Goal: Task Accomplishment & Management: Manage account settings

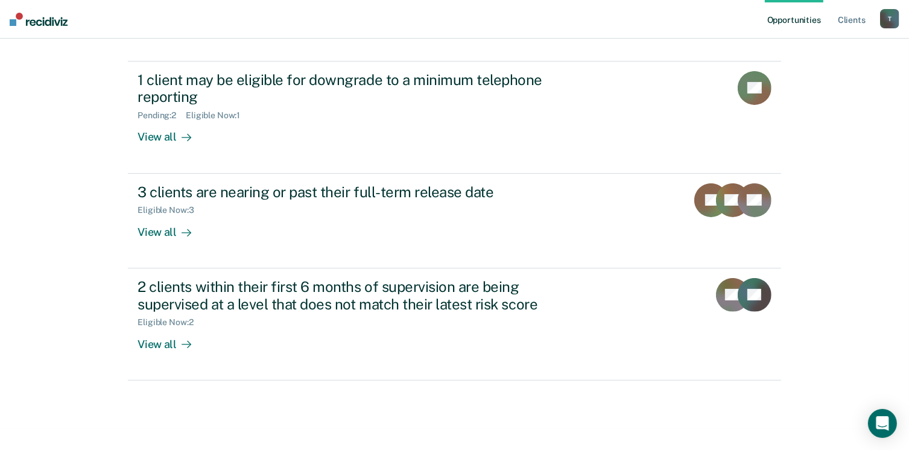
scroll to position [276, 0]
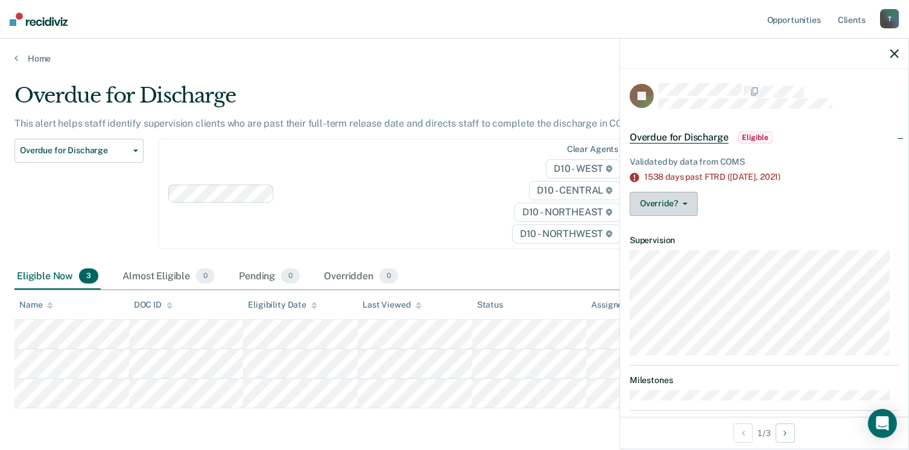
click at [684, 203] on icon "button" at bounding box center [684, 204] width 5 height 2
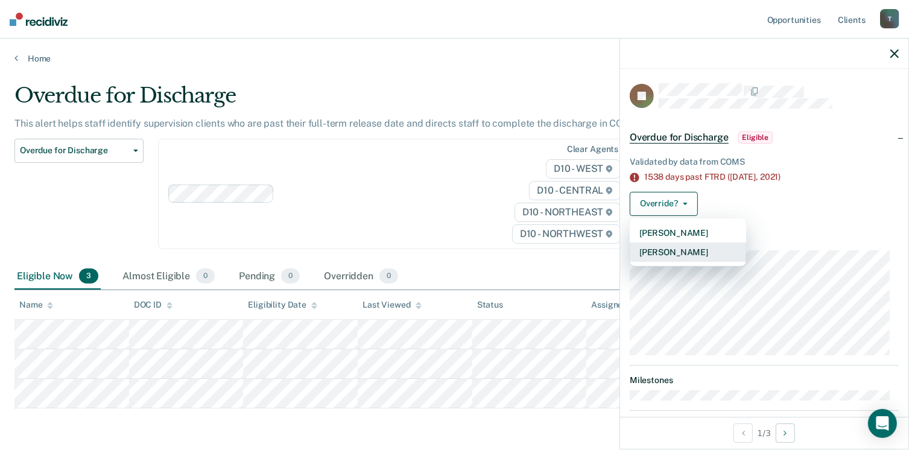
click at [675, 248] on button "[PERSON_NAME]" at bounding box center [687, 251] width 116 height 19
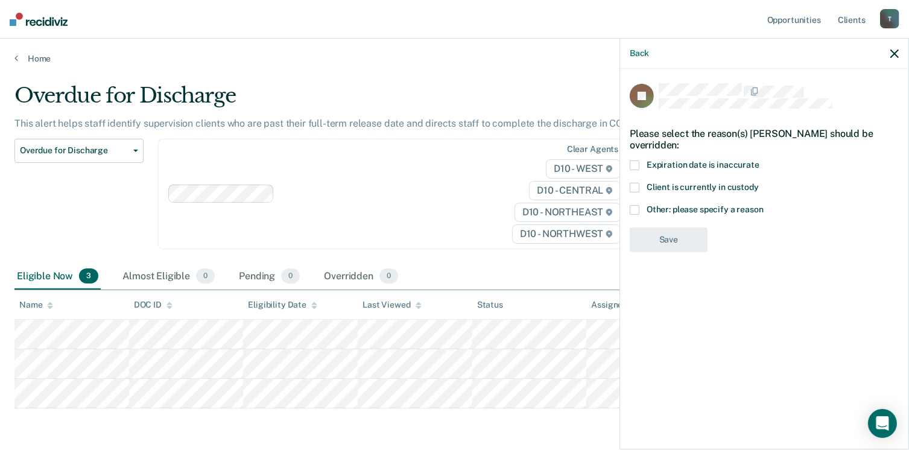
click at [638, 163] on span at bounding box center [634, 165] width 10 height 10
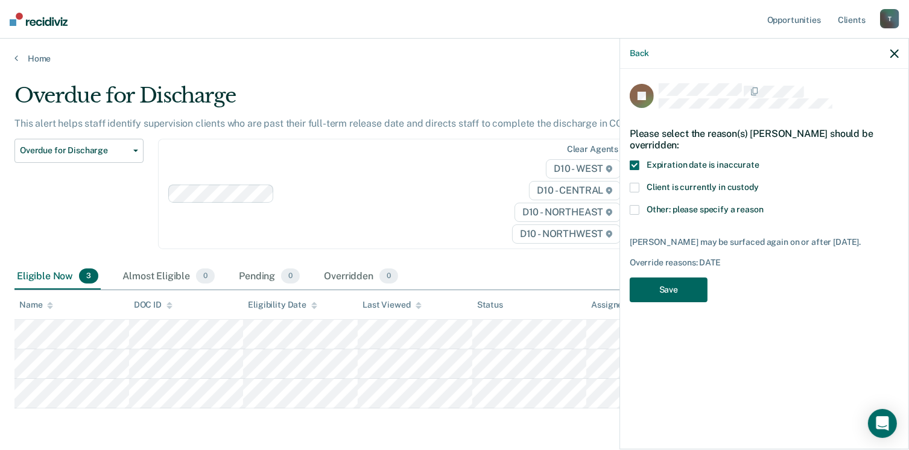
click at [667, 302] on button "Save" at bounding box center [668, 289] width 78 height 25
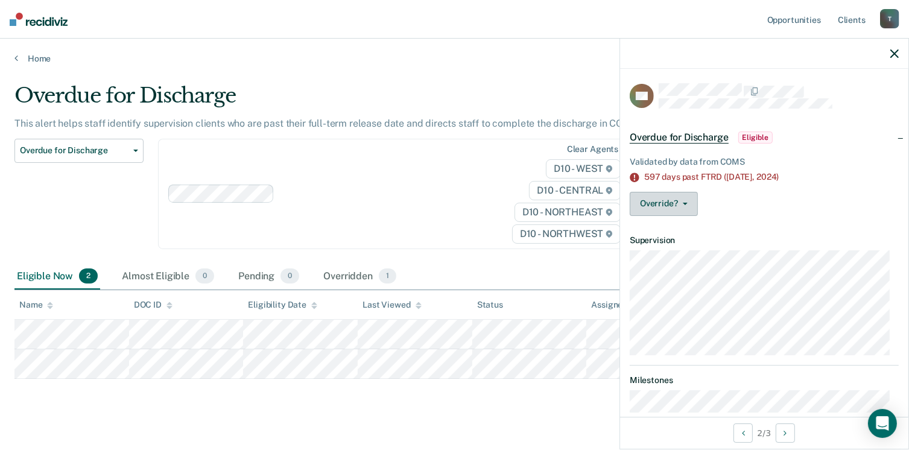
click at [677, 204] on button "Override?" at bounding box center [663, 204] width 68 height 24
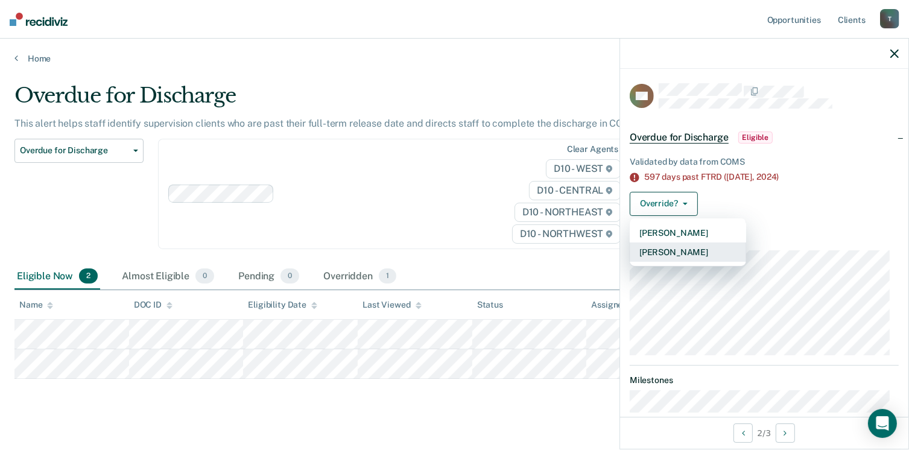
click at [674, 248] on button "[PERSON_NAME]" at bounding box center [687, 251] width 116 height 19
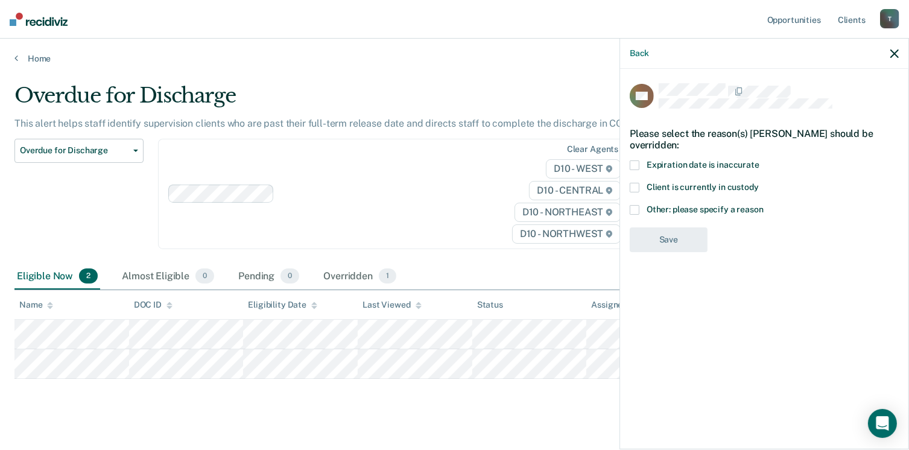
click at [643, 161] on label "Expiration date is inaccurate" at bounding box center [763, 166] width 269 height 13
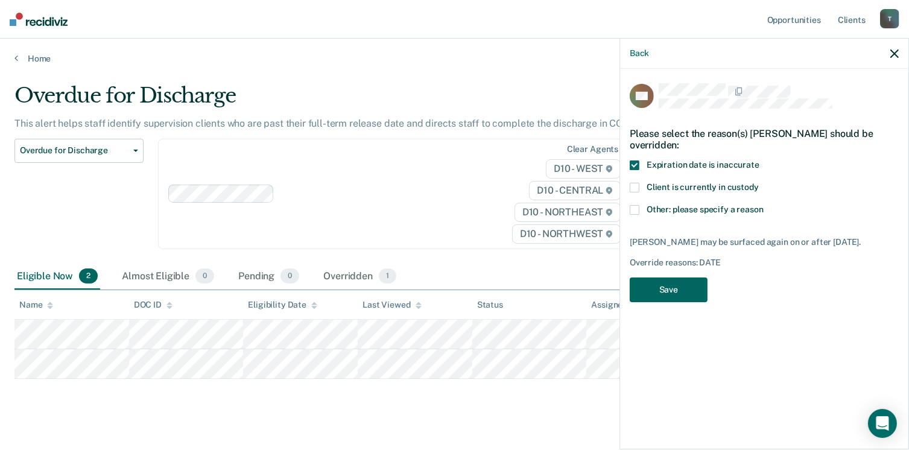
click at [676, 290] on button "Save" at bounding box center [668, 289] width 78 height 25
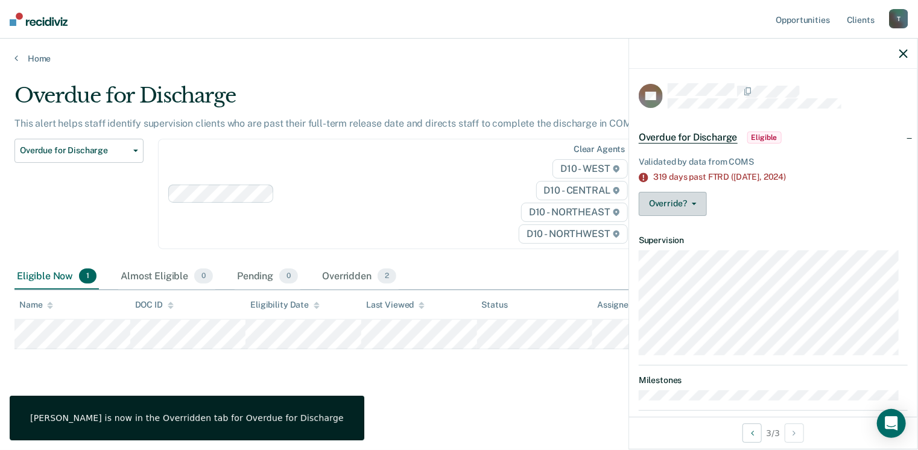
click at [675, 208] on button "Override?" at bounding box center [672, 204] width 68 height 24
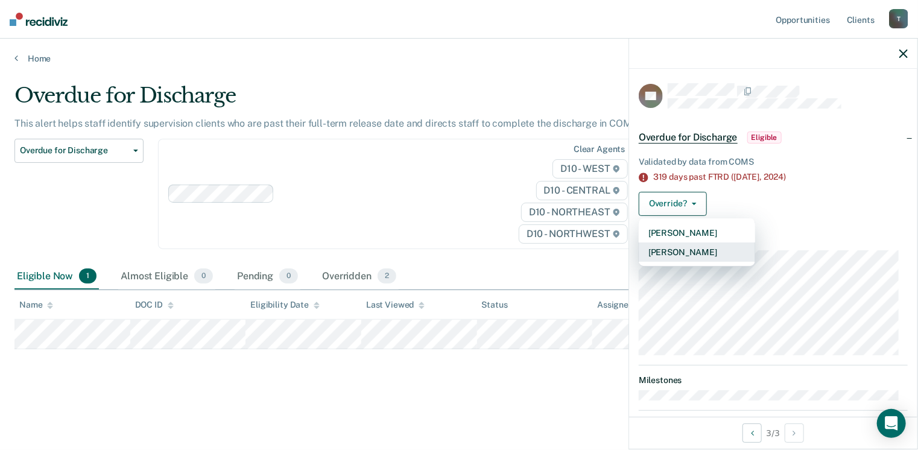
click at [679, 247] on button "[PERSON_NAME]" at bounding box center [696, 251] width 116 height 19
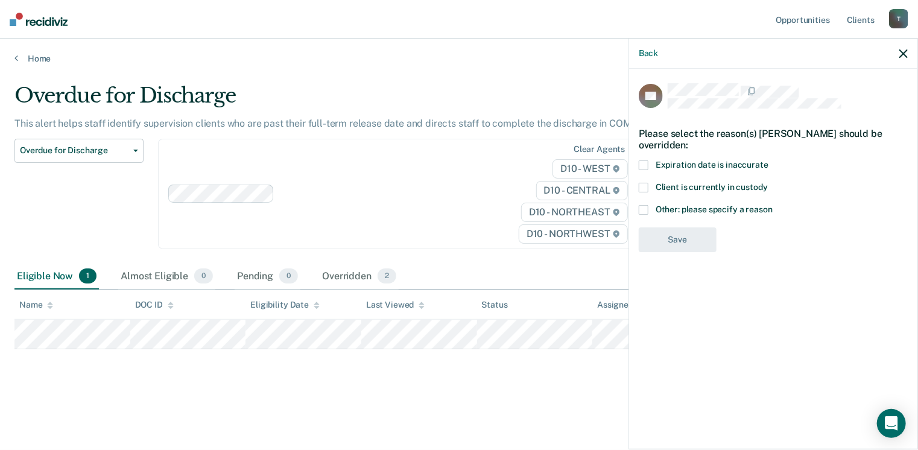
click at [649, 166] on label "Expiration date is inaccurate" at bounding box center [772, 166] width 269 height 13
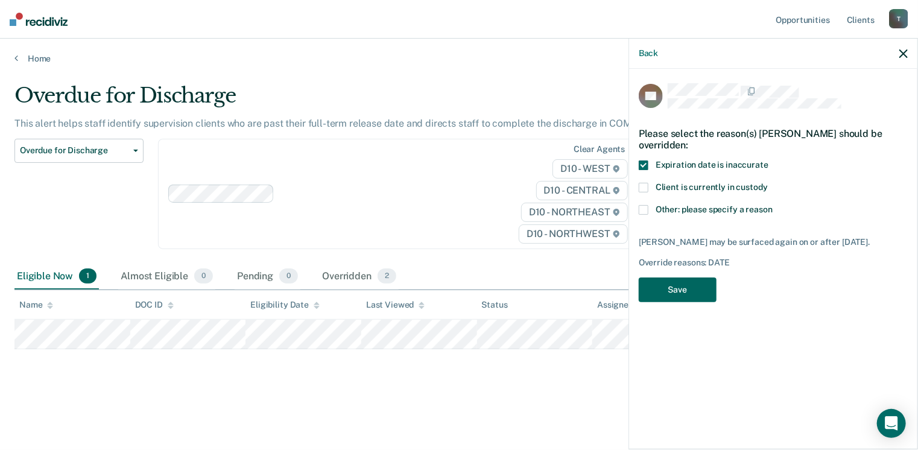
click at [702, 302] on button "Save" at bounding box center [677, 289] width 78 height 25
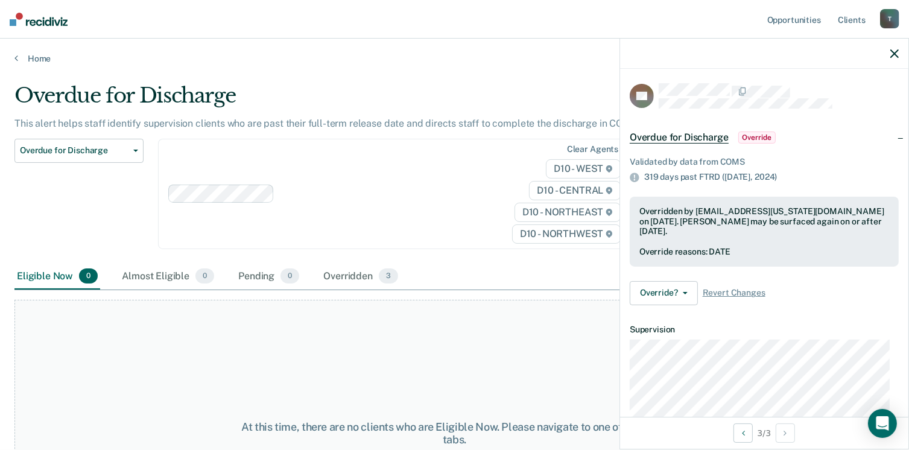
click at [895, 58] on div at bounding box center [764, 54] width 288 height 30
click at [893, 55] on icon "button" at bounding box center [894, 53] width 8 height 8
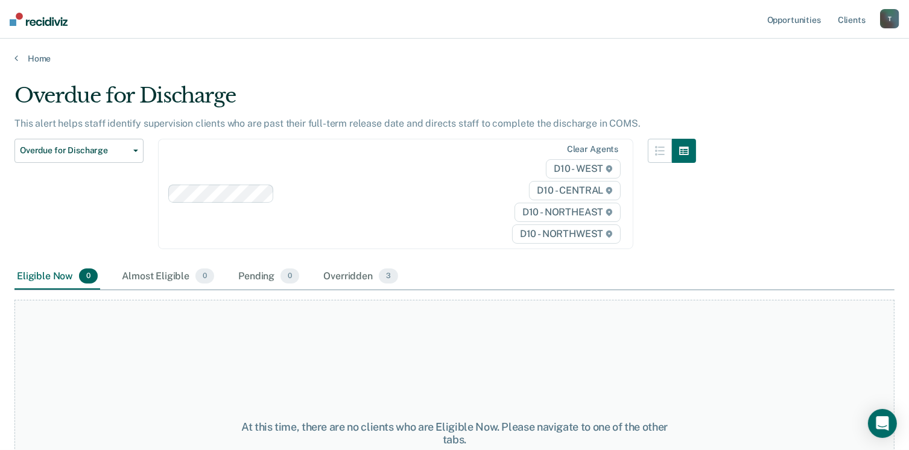
click at [25, 65] on main "Overdue for Discharge This alert helps staff identify supervision clients who a…" at bounding box center [454, 255] width 909 height 382
click at [34, 57] on link "Home" at bounding box center [454, 58] width 880 height 11
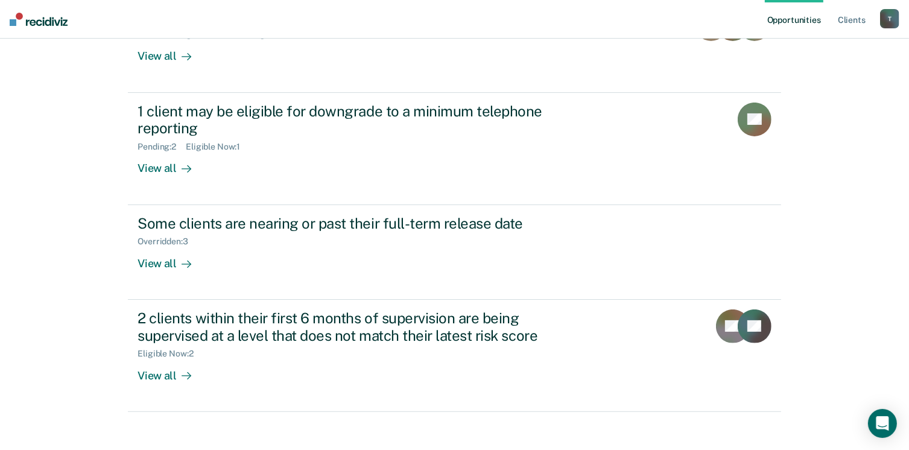
scroll to position [276, 0]
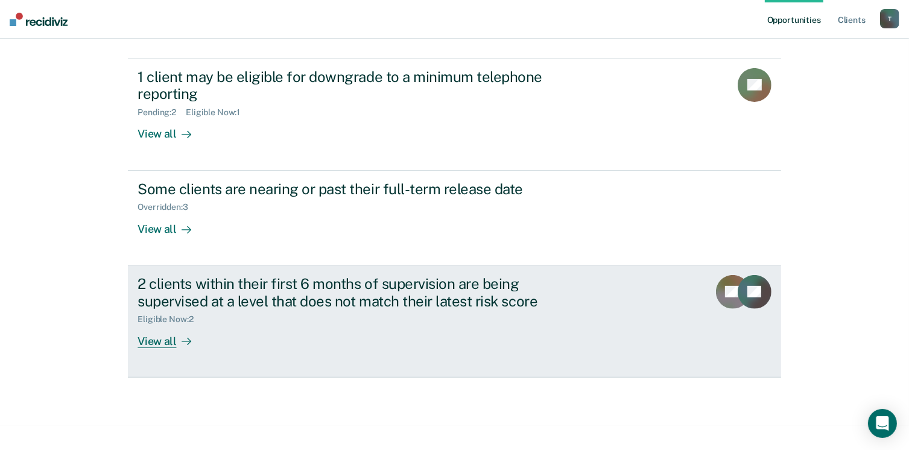
click at [163, 339] on div "View all" at bounding box center [171, 336] width 68 height 24
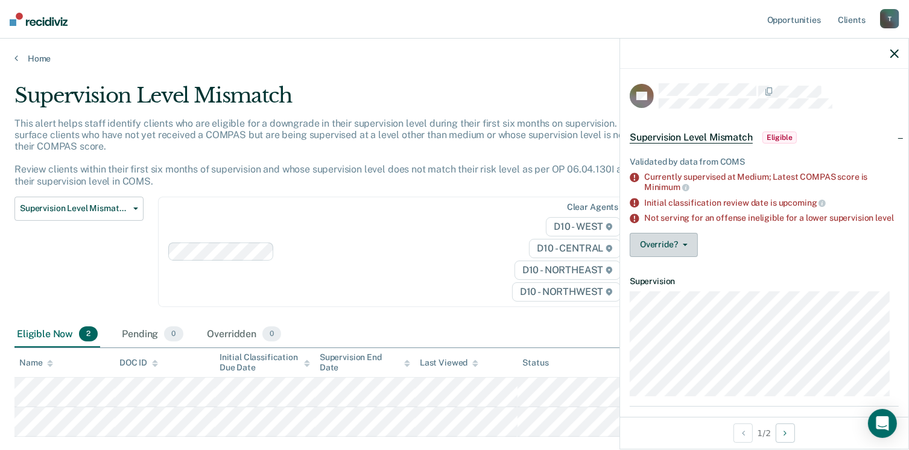
click at [674, 246] on button "Override?" at bounding box center [663, 245] width 68 height 24
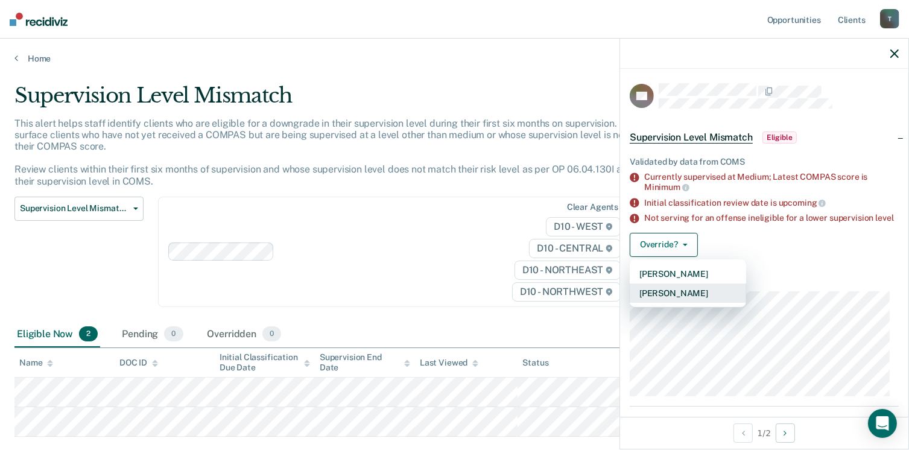
click at [674, 303] on button "[PERSON_NAME]" at bounding box center [687, 292] width 116 height 19
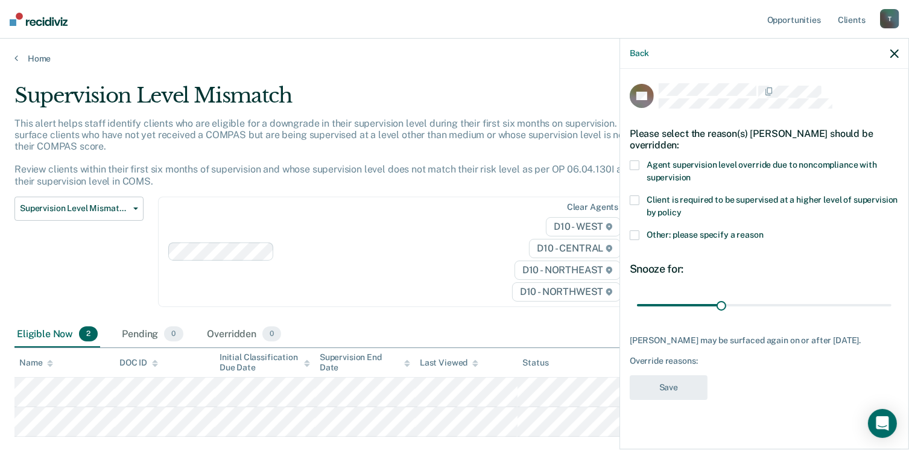
click at [637, 237] on span at bounding box center [634, 235] width 10 height 10
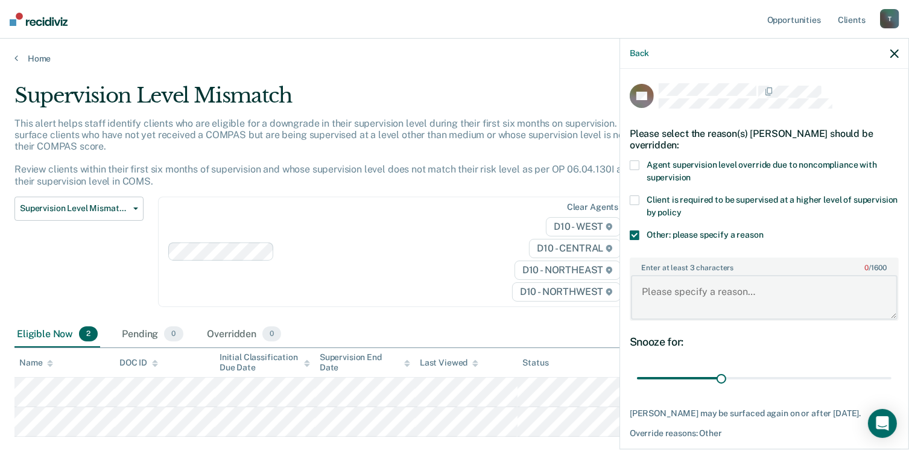
click at [685, 291] on textarea "Enter at least 3 characters 0 / 1600" at bounding box center [764, 297] width 266 height 45
type textarea "Agent's discretion"
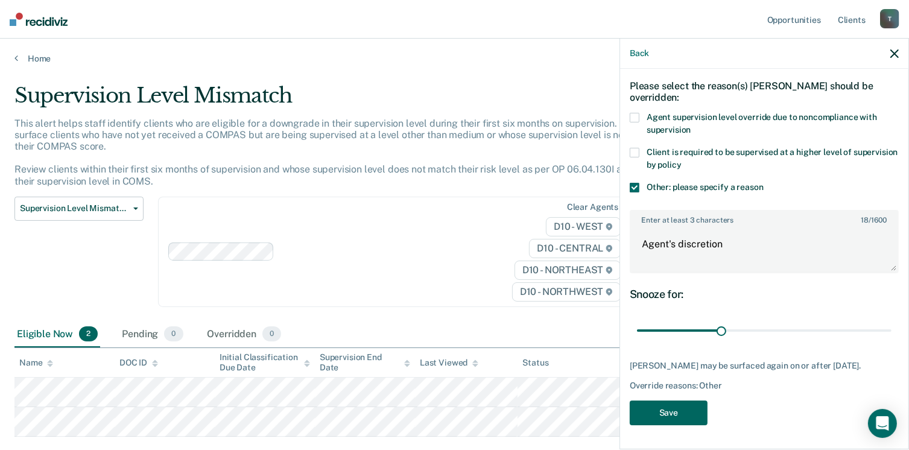
click at [672, 415] on button "Save" at bounding box center [668, 412] width 78 height 25
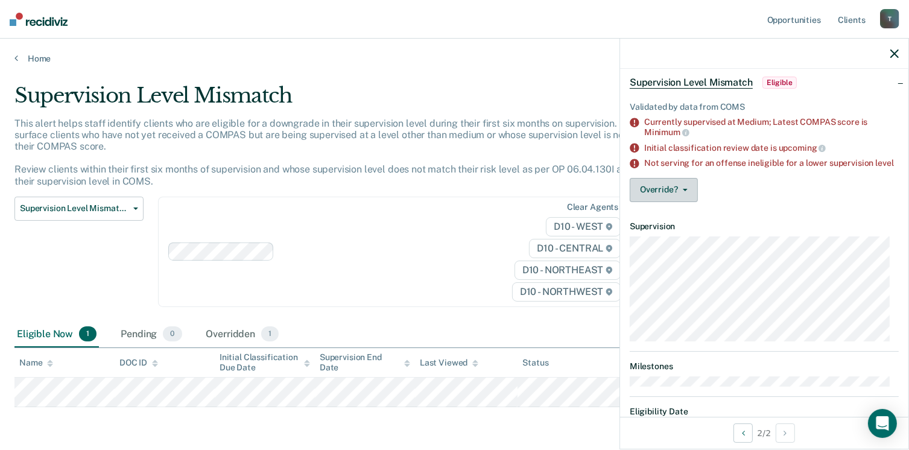
click at [638, 191] on button "Override?" at bounding box center [663, 190] width 68 height 24
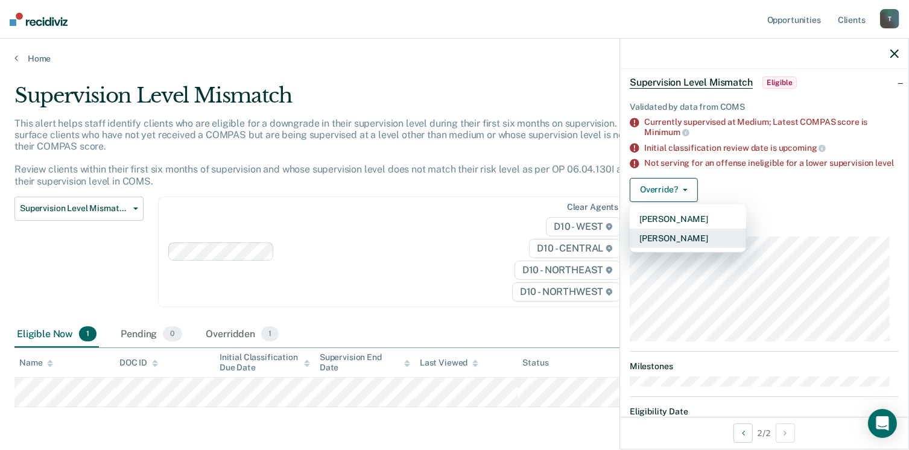
click at [664, 248] on button "[PERSON_NAME]" at bounding box center [687, 237] width 116 height 19
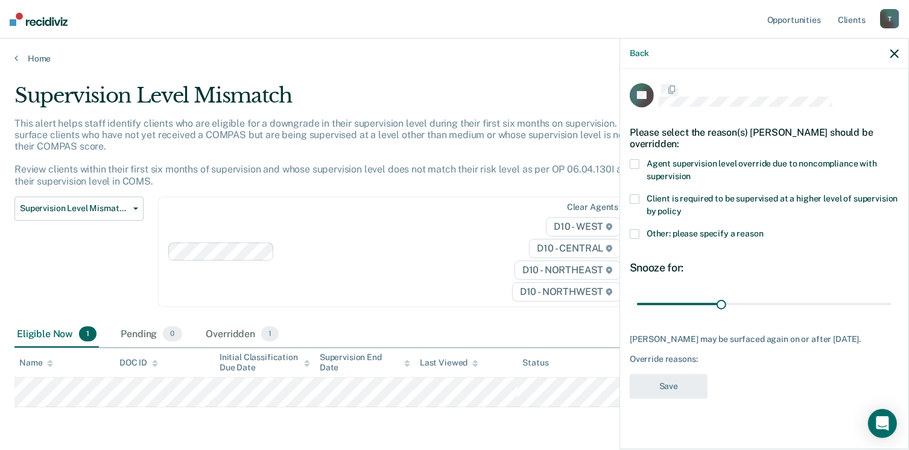
scroll to position [0, 0]
click at [629, 229] on div "TP Please select the reason(s) [PERSON_NAME] should be overridden: Agent superv…" at bounding box center [764, 258] width 288 height 378
click at [634, 232] on span at bounding box center [634, 235] width 10 height 10
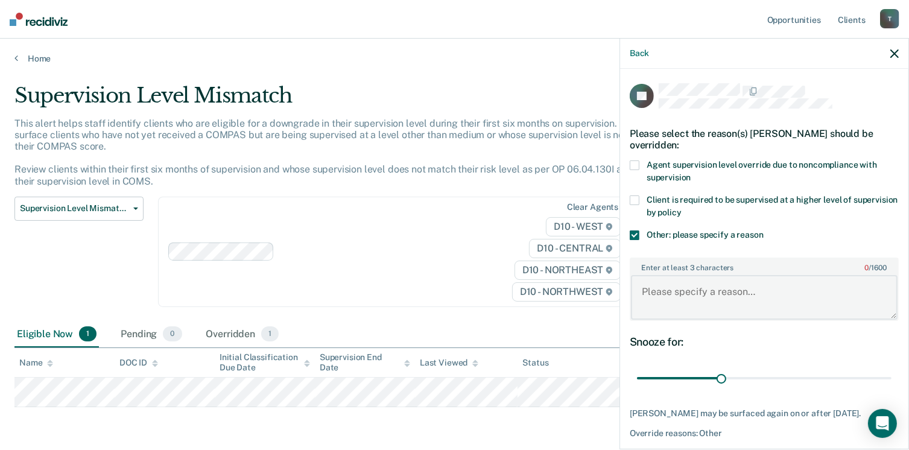
click at [683, 294] on textarea "Enter at least 3 characters 0 / 1600" at bounding box center [764, 297] width 266 height 45
type textarea "Agent's Discretion"
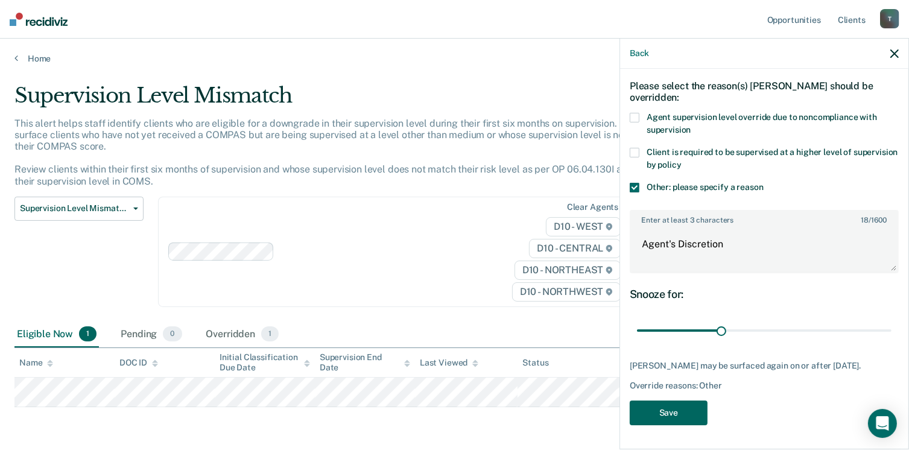
click at [688, 423] on button "Save" at bounding box center [668, 412] width 78 height 25
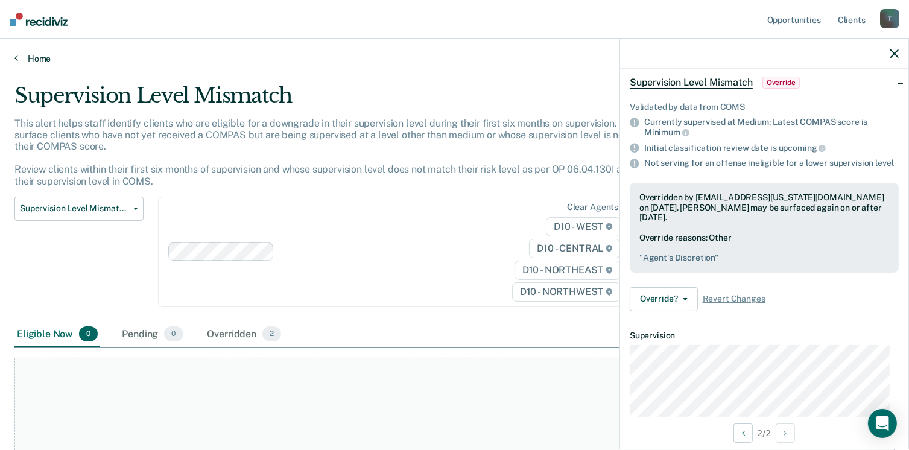
click at [46, 58] on link "Home" at bounding box center [454, 58] width 880 height 11
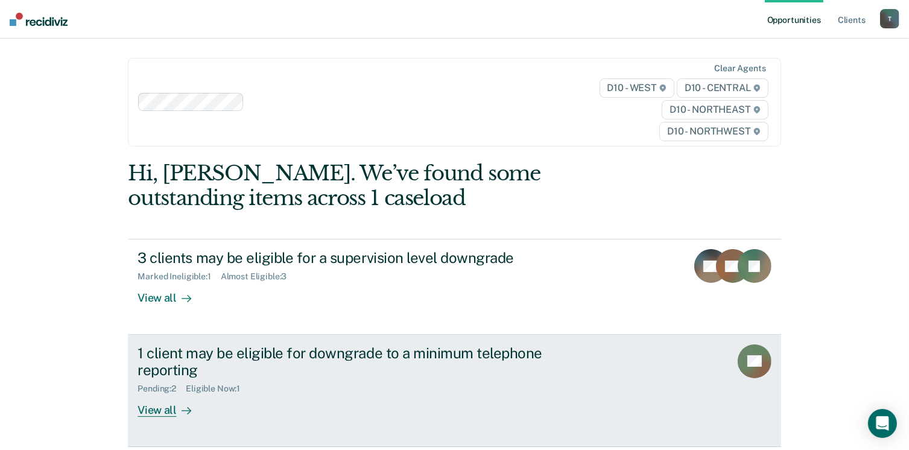
click at [166, 414] on div "View all" at bounding box center [171, 406] width 68 height 24
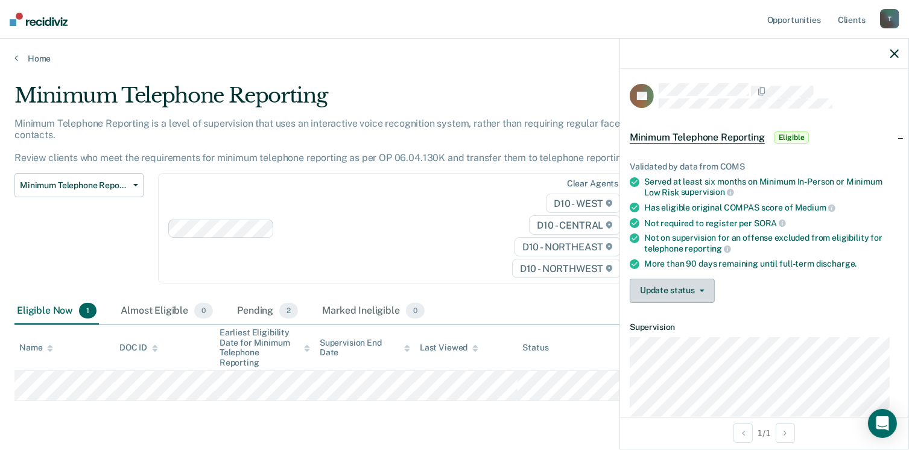
click at [686, 291] on button "Update status" at bounding box center [671, 291] width 85 height 24
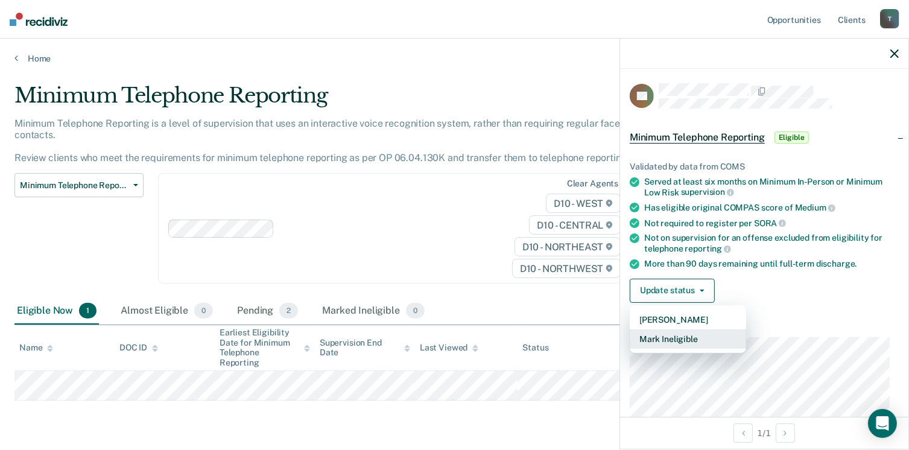
click at [678, 333] on button "Mark Ineligible" at bounding box center [687, 338] width 116 height 19
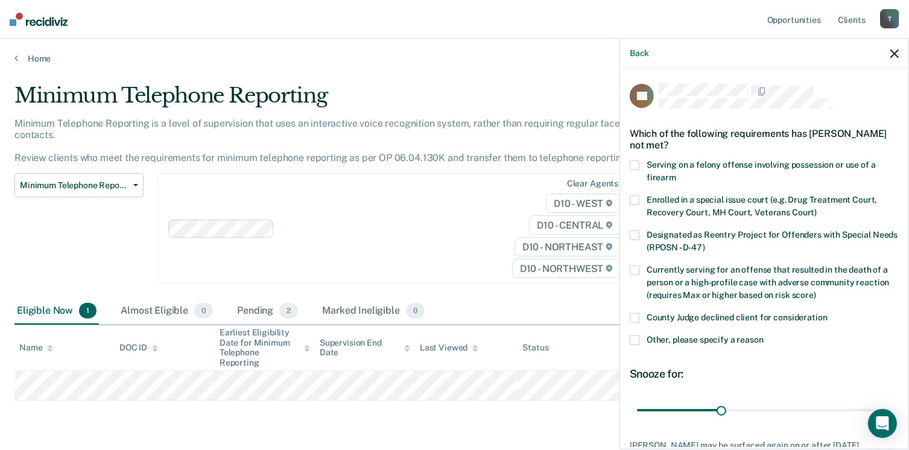
click at [642, 338] on label "Other, please specify a reason" at bounding box center [763, 341] width 269 height 13
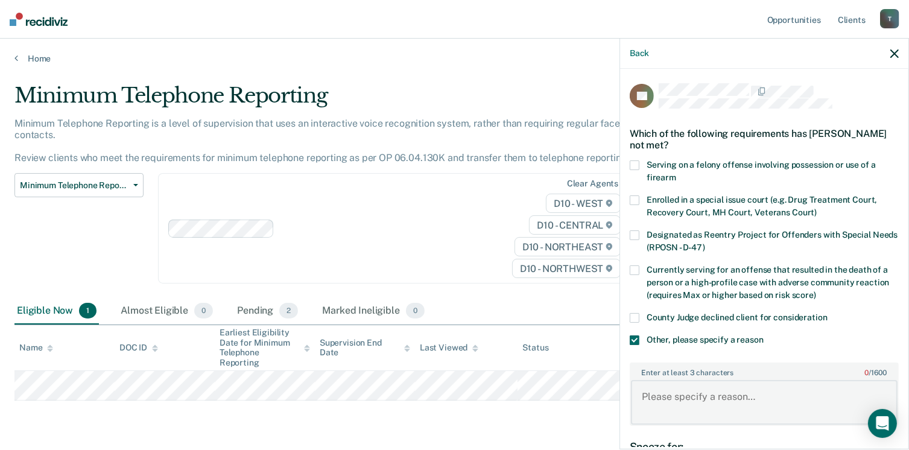
click at [666, 401] on textarea "Enter at least 3 characters 0 / 1600" at bounding box center [764, 402] width 266 height 45
type textarea "Subject needs to make regular payments."
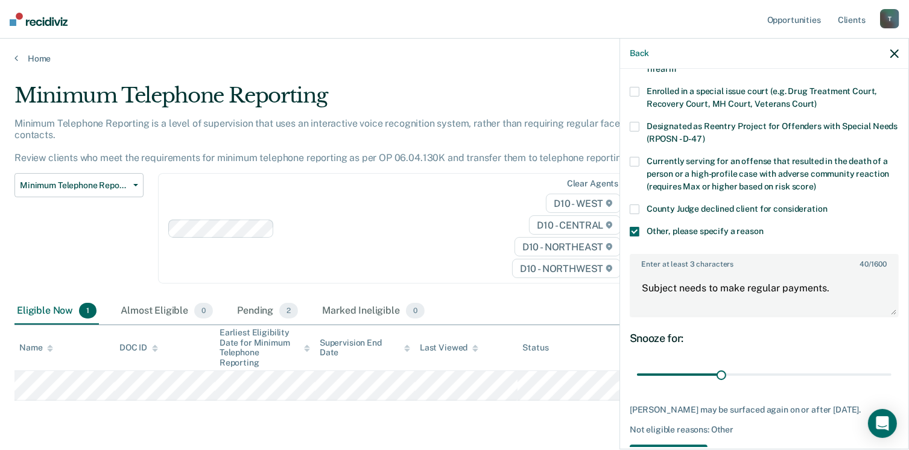
scroll to position [160, 0]
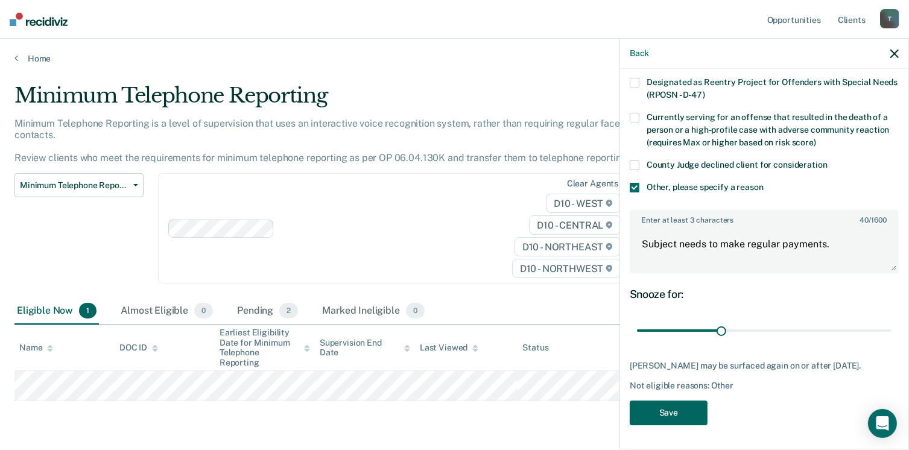
click at [670, 413] on button "Save" at bounding box center [668, 412] width 78 height 25
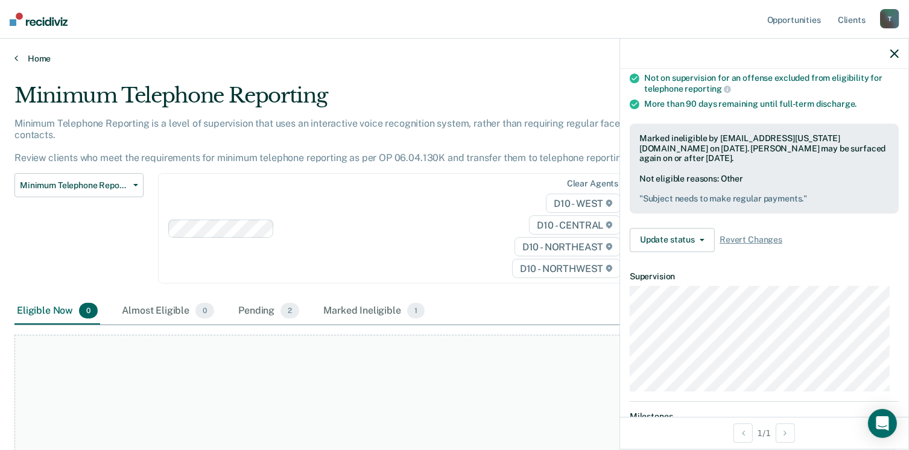
click at [46, 59] on link "Home" at bounding box center [454, 58] width 880 height 11
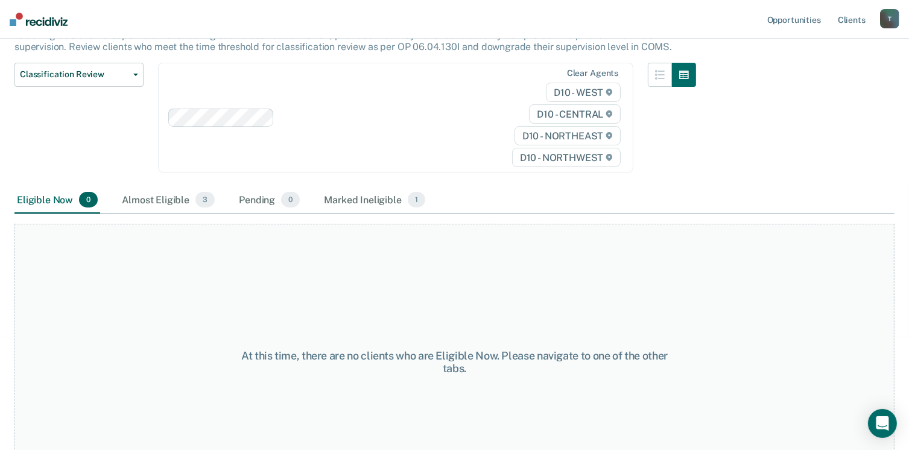
scroll to position [140, 0]
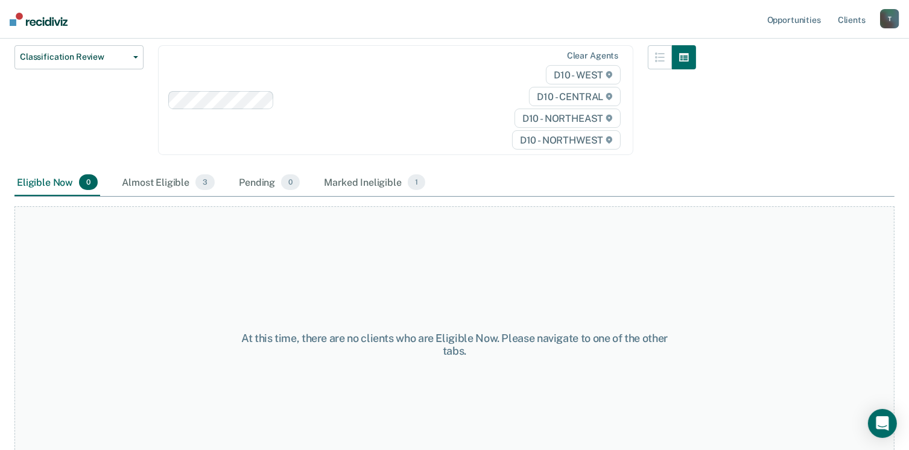
click at [898, 17] on div "T" at bounding box center [889, 18] width 19 height 19
click at [16, 15] on img at bounding box center [39, 19] width 58 height 13
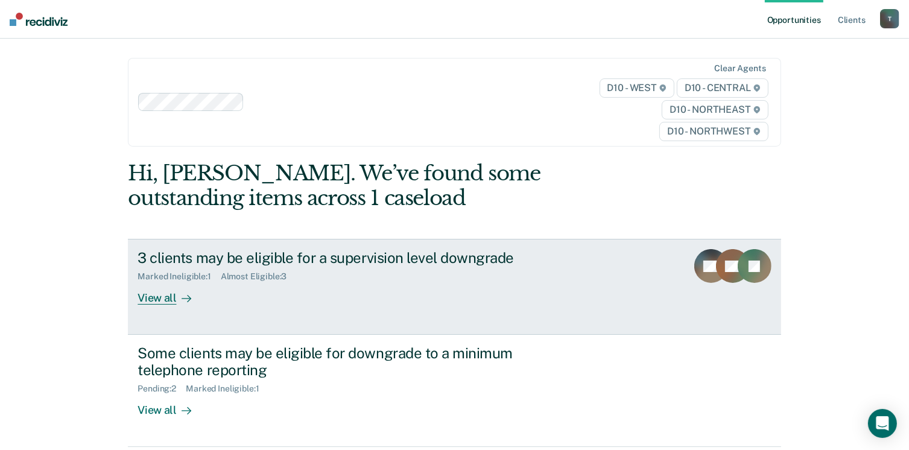
click at [153, 299] on div "View all" at bounding box center [171, 294] width 68 height 24
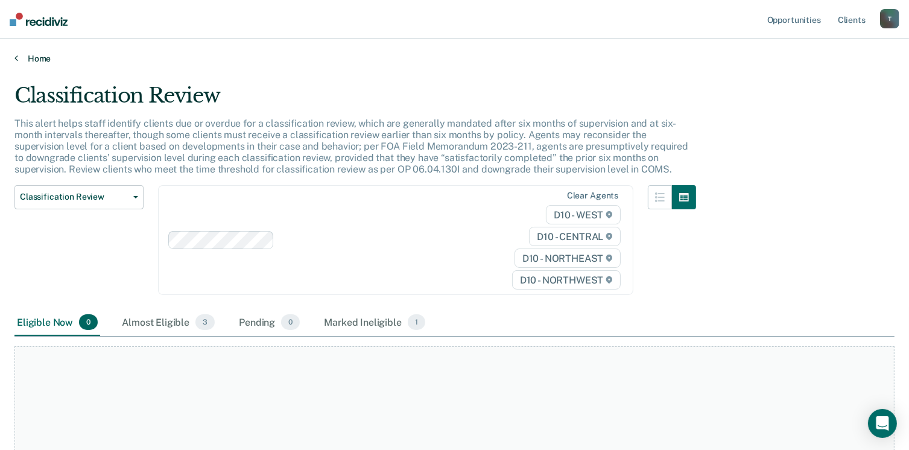
click at [18, 55] on link "Home" at bounding box center [454, 58] width 880 height 11
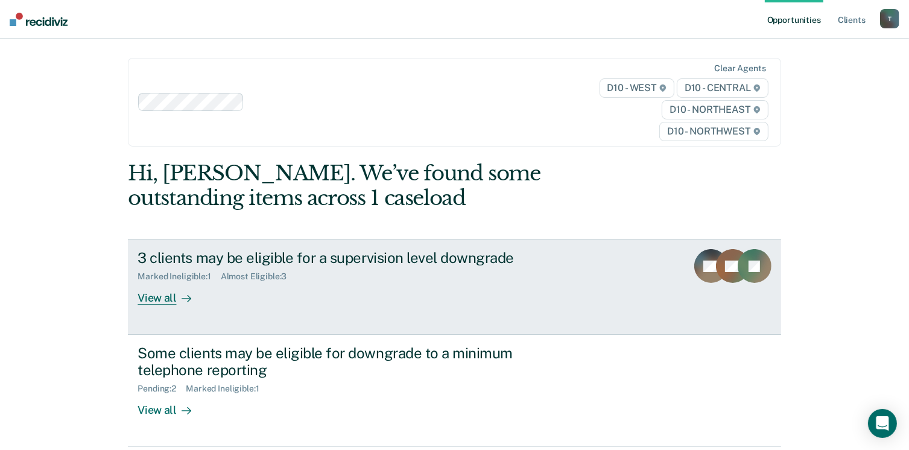
click at [143, 298] on div "View all" at bounding box center [171, 294] width 68 height 24
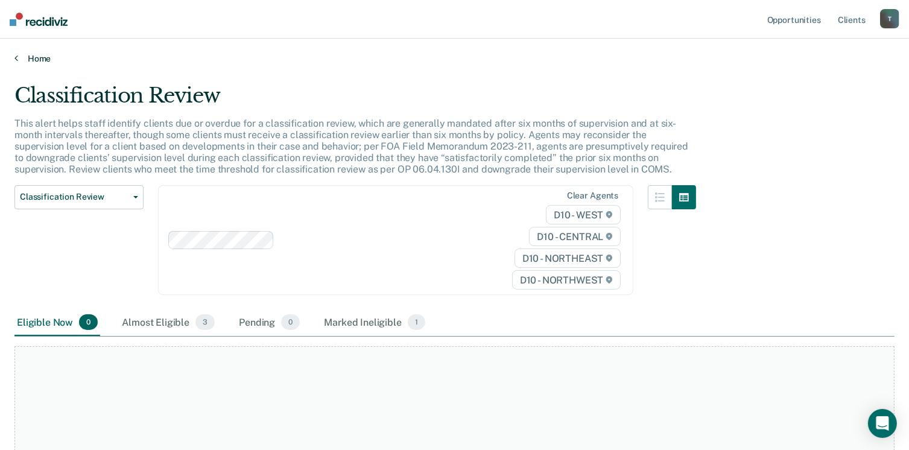
click at [33, 57] on link "Home" at bounding box center [454, 58] width 880 height 11
